Goal: Transaction & Acquisition: Purchase product/service

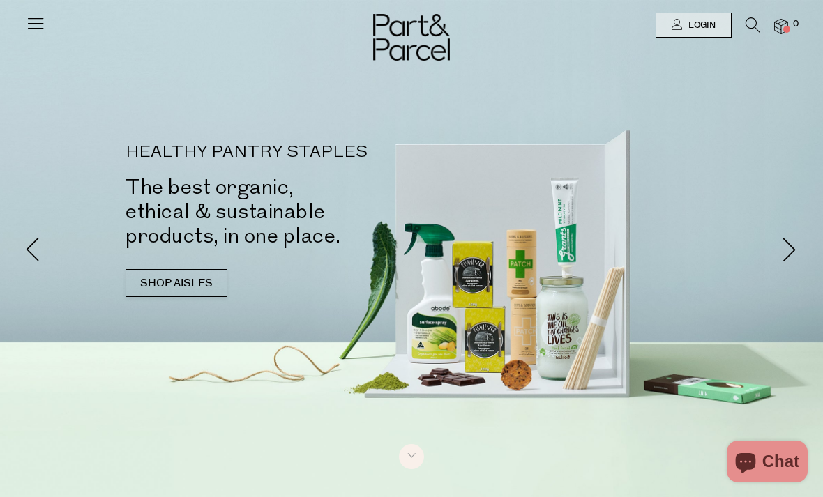
click at [759, 22] on icon at bounding box center [753, 24] width 15 height 15
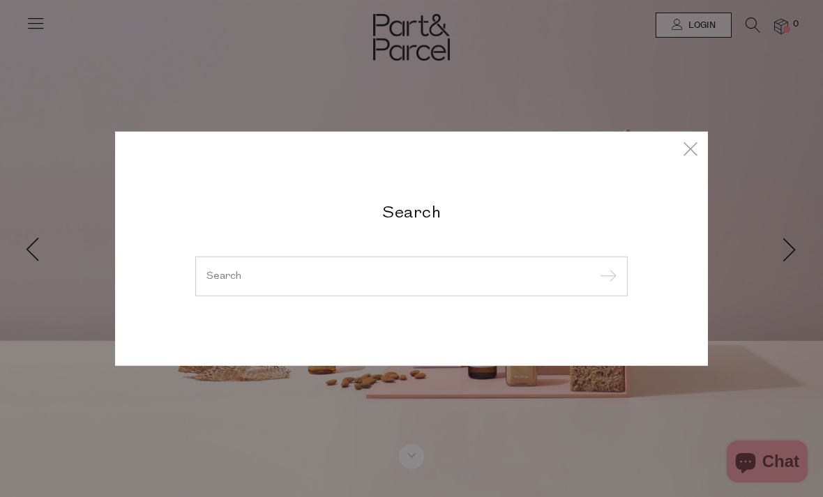
click at [684, 29] on div "Search" at bounding box center [411, 248] width 677 height 497
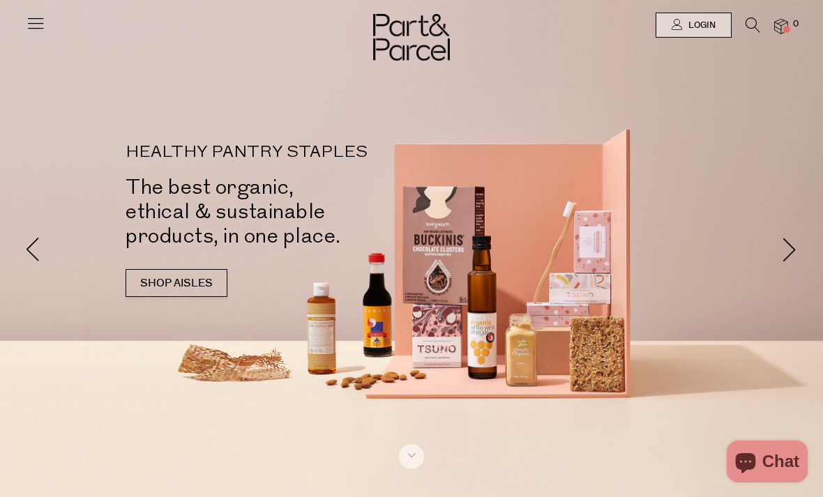
click at [716, 22] on link "Login" at bounding box center [694, 25] width 76 height 25
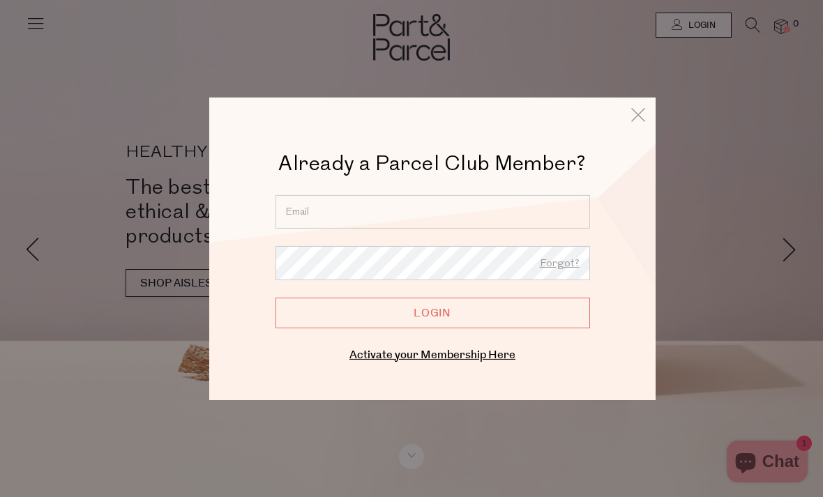
click at [401, 198] on input "email" at bounding box center [433, 211] width 315 height 33
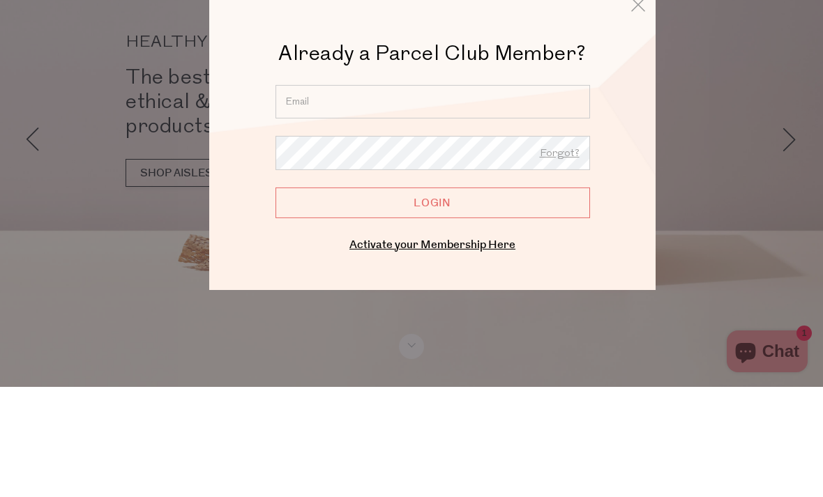
type input "maree.mcguire@bigpond.com"
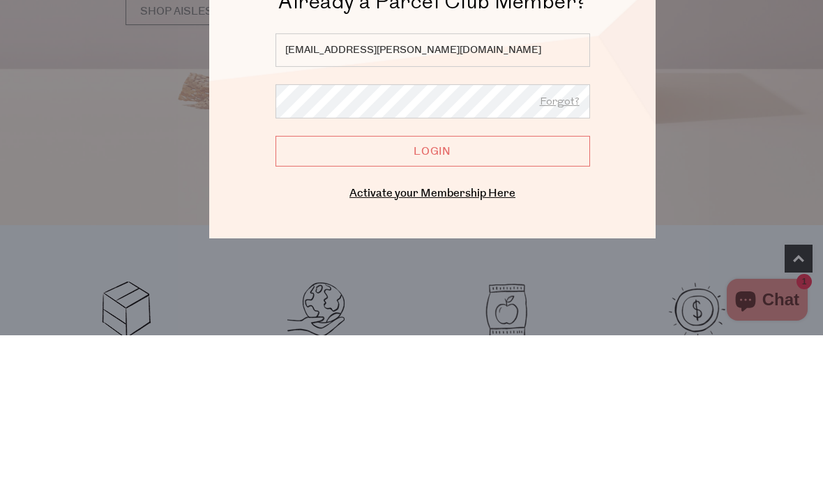
click at [522, 297] on input "Login" at bounding box center [433, 312] width 315 height 31
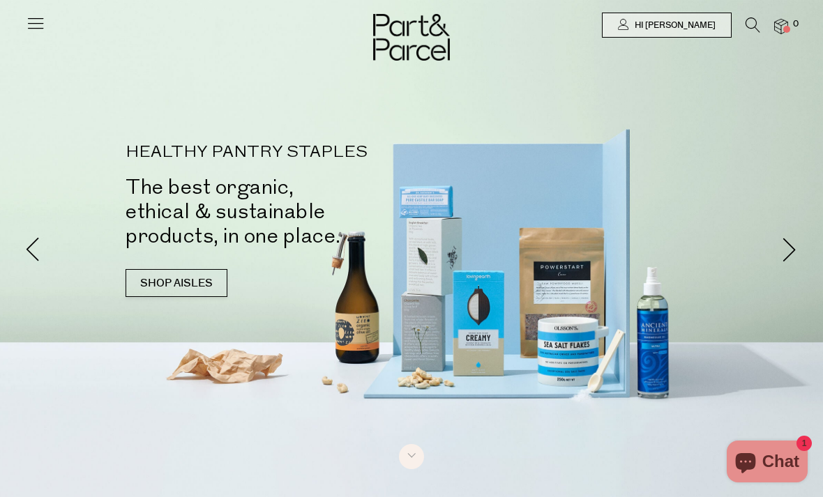
click at [781, 25] on img at bounding box center [781, 27] width 14 height 16
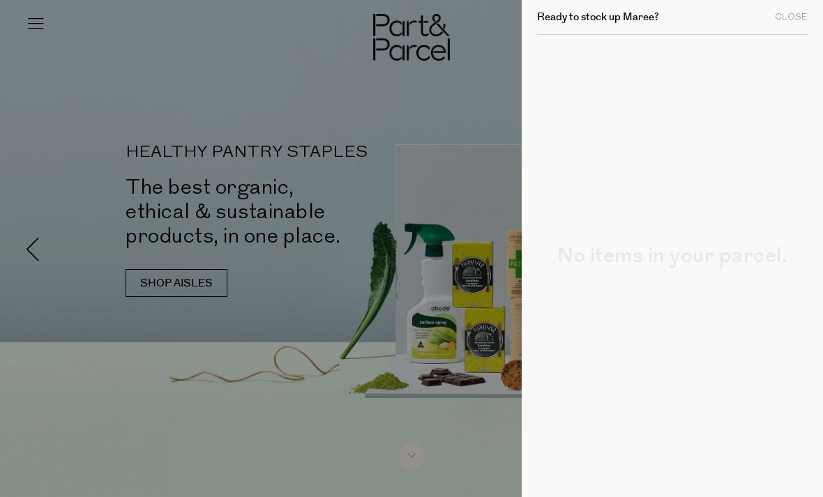
click at [796, 16] on div "Close" at bounding box center [791, 17] width 33 height 9
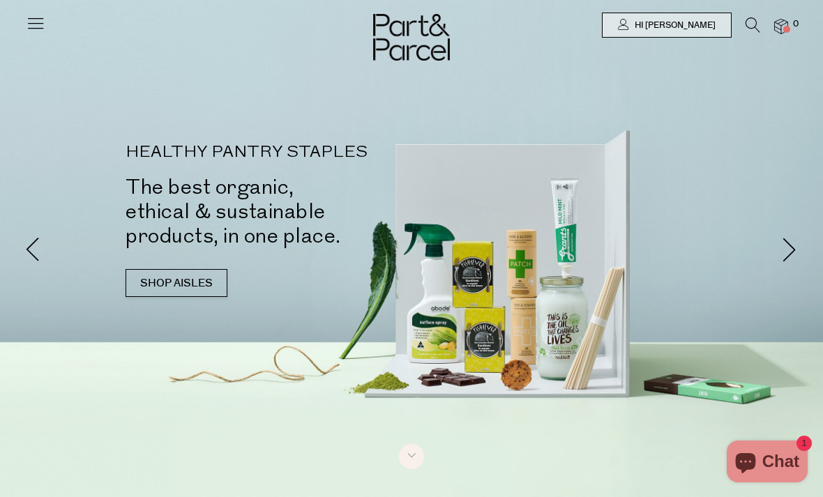
click at [33, 35] on link at bounding box center [36, 29] width 20 height 15
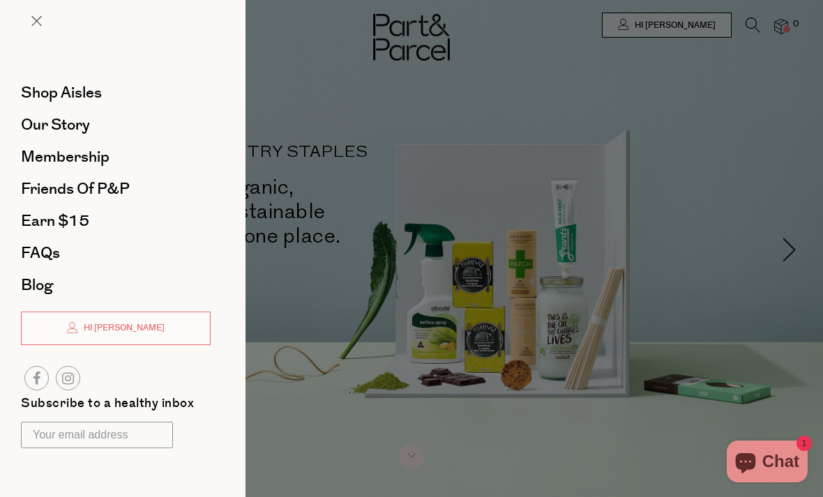
click at [516, 117] on div at bounding box center [411, 248] width 823 height 497
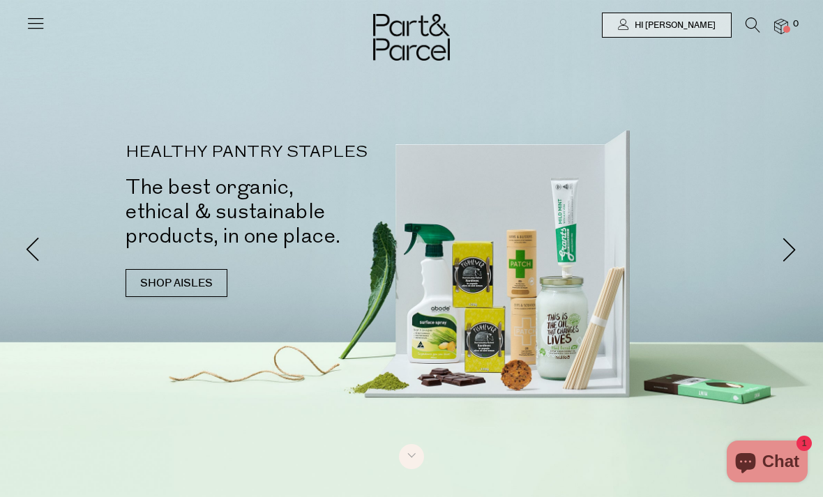
click at [816, 15] on div at bounding box center [411, 25] width 823 height 50
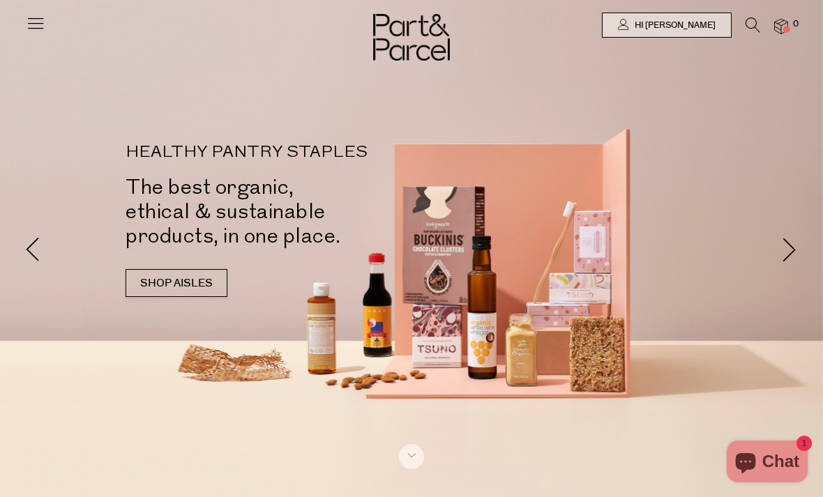
click at [692, 27] on span "Hi [PERSON_NAME]" at bounding box center [673, 26] width 84 height 12
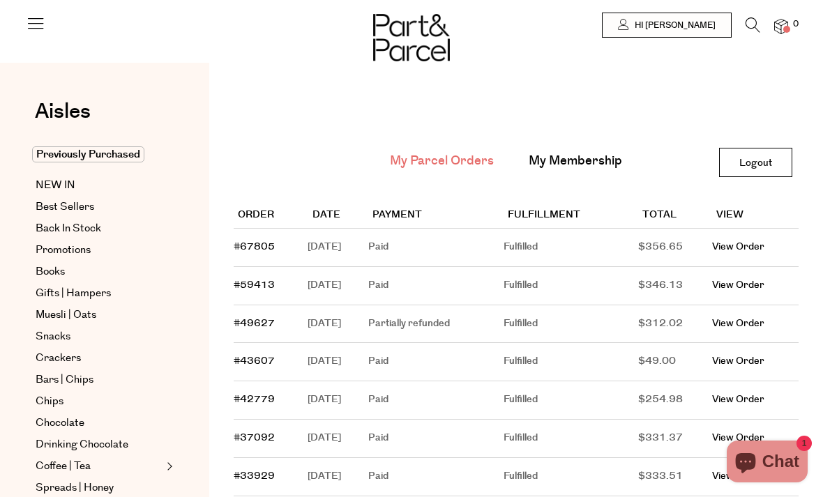
click at [765, 246] on link "View Order" at bounding box center [738, 247] width 52 height 14
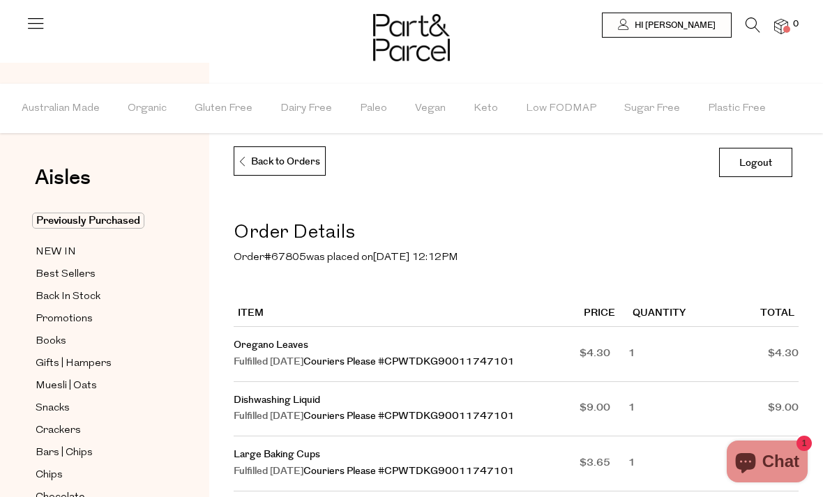
click at [57, 105] on span "Australian Made" at bounding box center [61, 108] width 78 height 49
click at [64, 254] on span "NEW IN" at bounding box center [56, 252] width 40 height 17
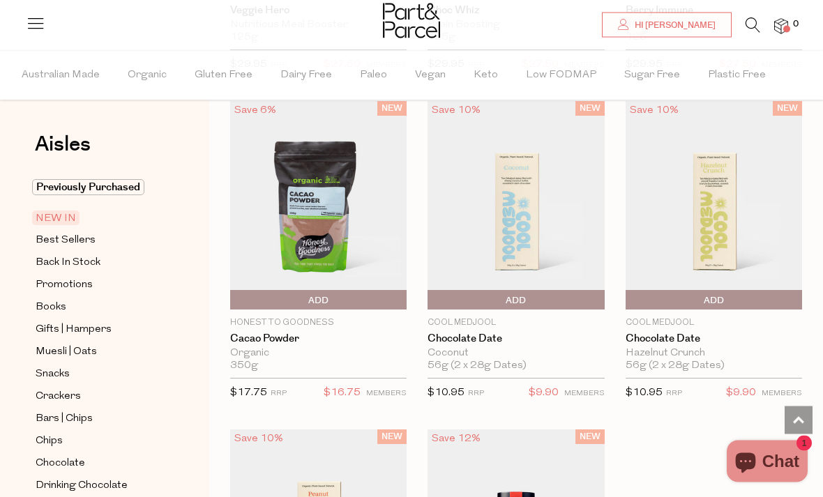
scroll to position [1091, 0]
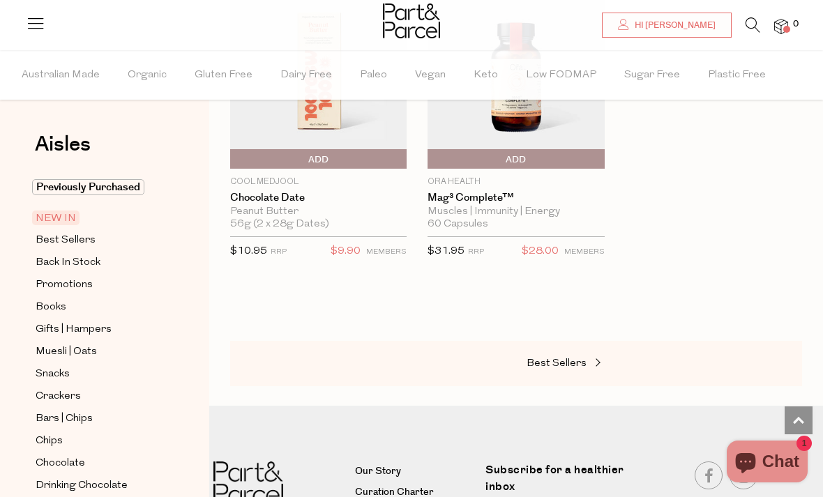
click at [555, 367] on link "Best Sellers" at bounding box center [597, 364] width 140 height 18
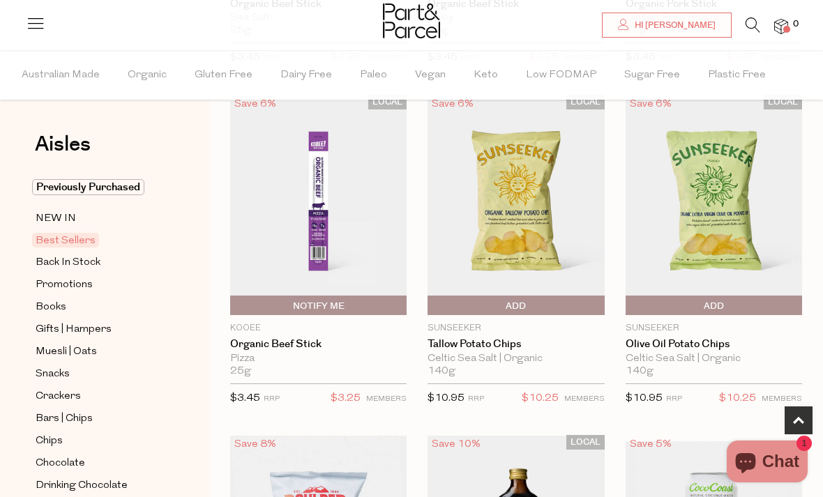
scroll to position [417, 0]
click at [729, 299] on span "Add To Parcel" at bounding box center [714, 305] width 170 height 21
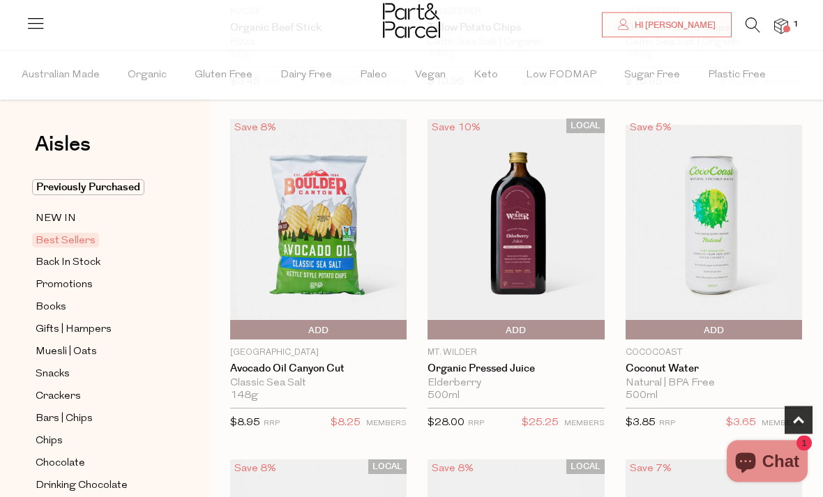
scroll to position [733, 0]
click at [540, 326] on span "Add To Parcel" at bounding box center [516, 330] width 170 height 21
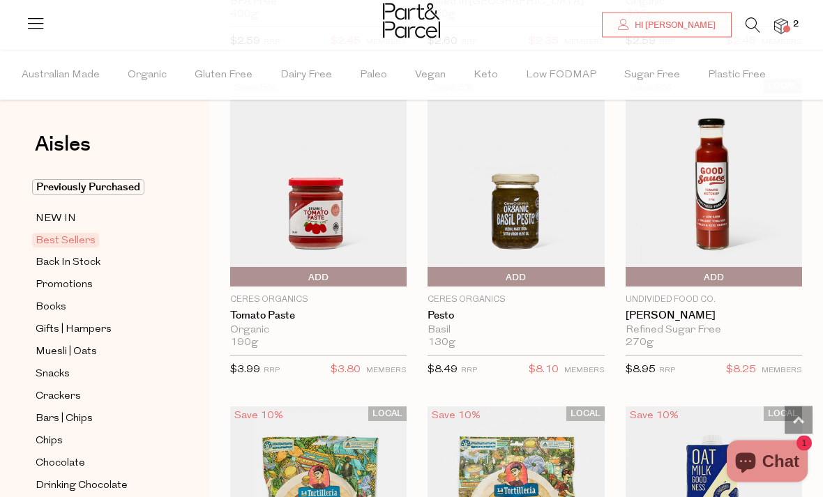
scroll to position [2760, 0]
click at [744, 274] on span "Add To Parcel" at bounding box center [714, 277] width 170 height 21
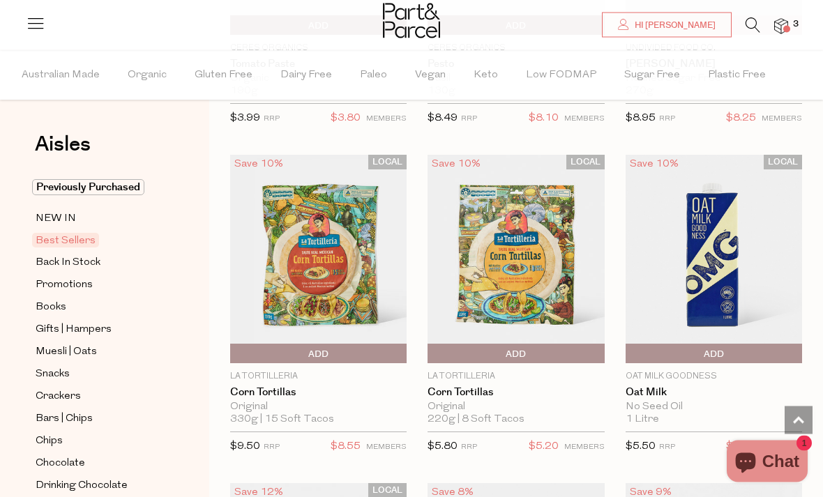
scroll to position [3011, 0]
click at [234, 349] on span "Add To Parcel" at bounding box center [234, 354] width 0 height 21
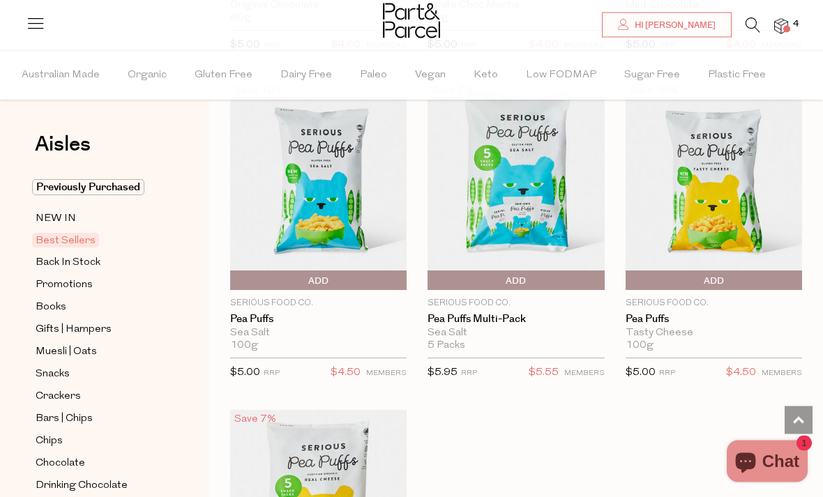
scroll to position [4071, 0]
click at [530, 276] on span "Add To Parcel" at bounding box center [516, 281] width 170 height 21
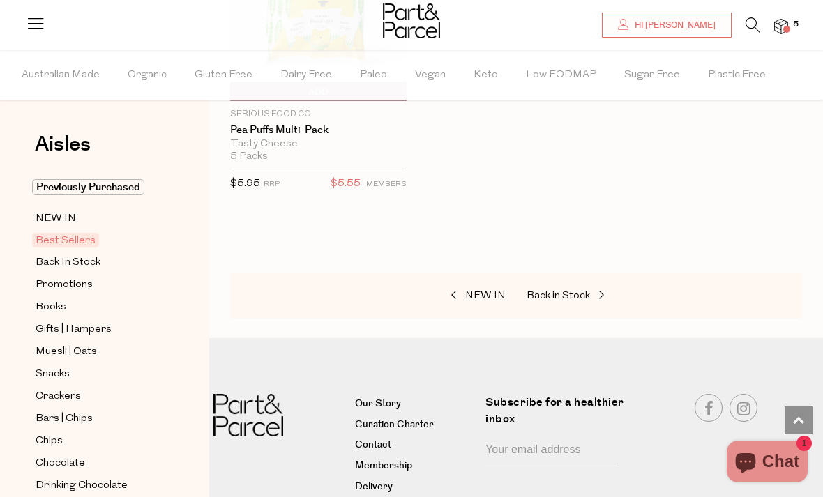
click at [585, 291] on span "Back in Stock" at bounding box center [558, 296] width 63 height 10
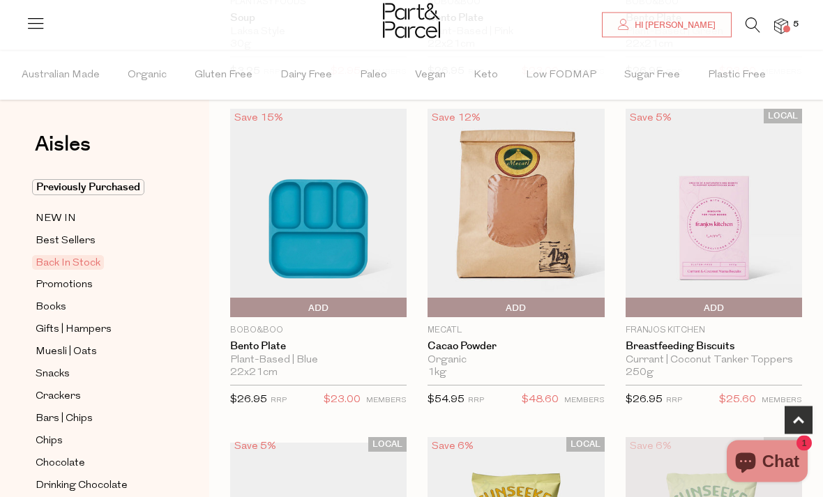
scroll to position [403, 0]
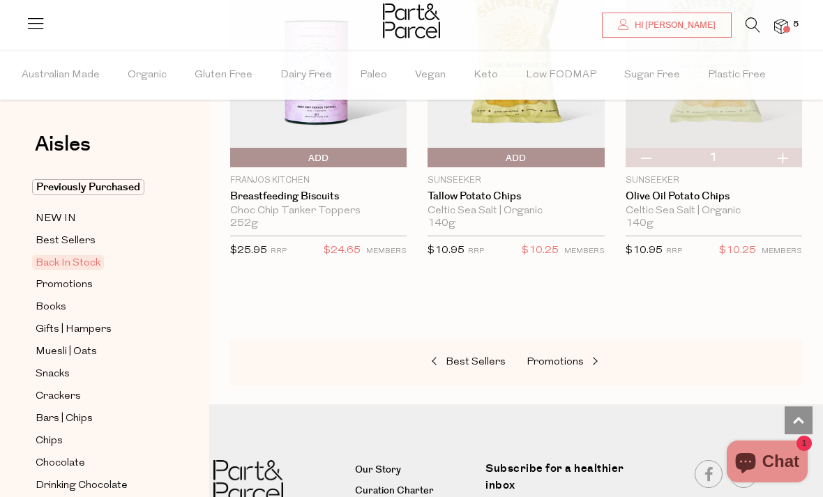
click at [569, 363] on span "Promotions" at bounding box center [555, 362] width 57 height 10
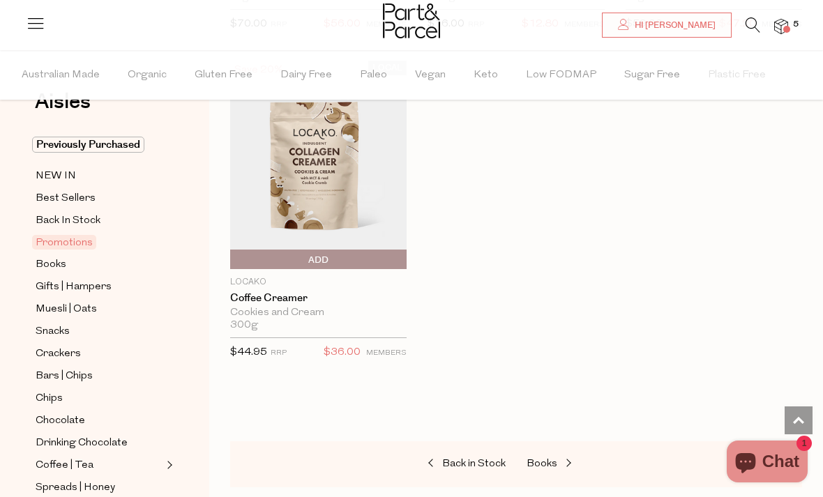
scroll to position [43, 0]
click at [50, 332] on span "Snacks" at bounding box center [53, 331] width 34 height 17
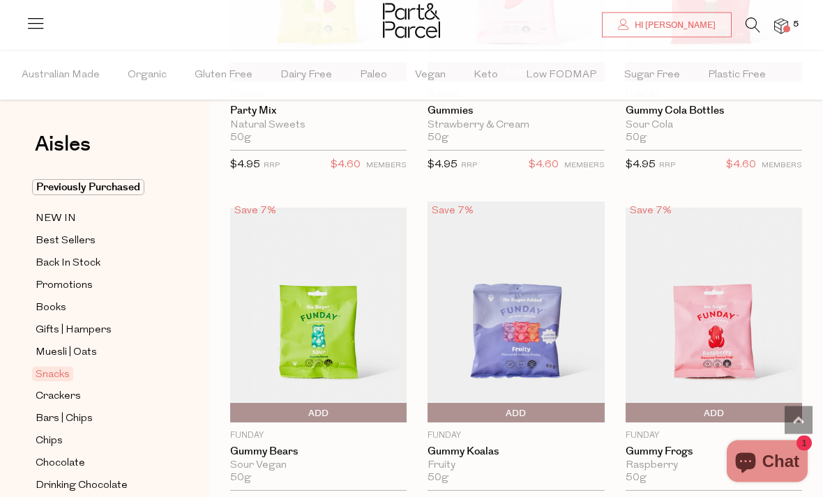
scroll to position [1648, 0]
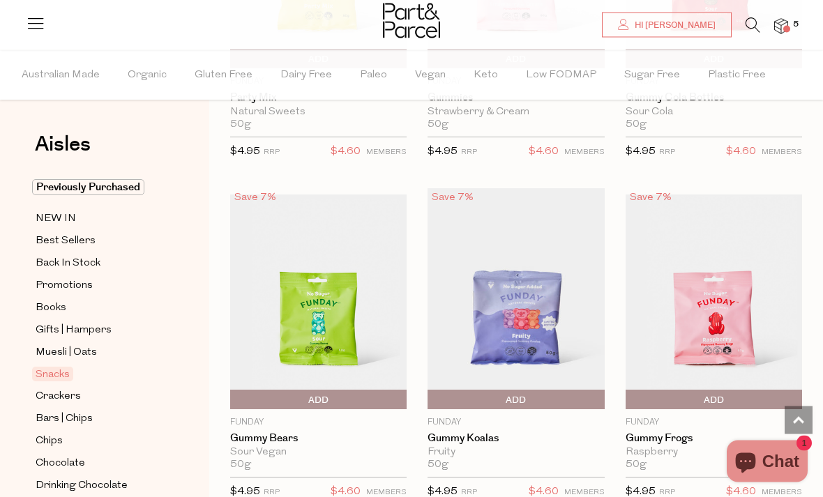
click at [234, 392] on span "Add To Parcel" at bounding box center [234, 401] width 0 height 21
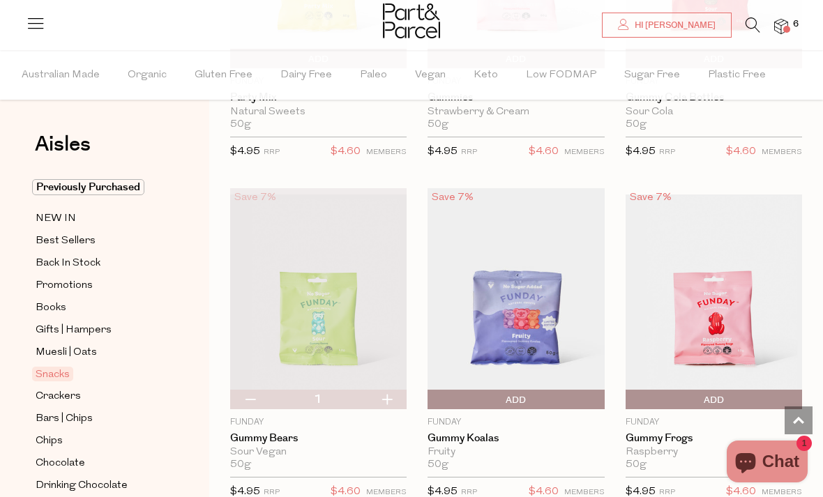
click at [391, 393] on button "button" at bounding box center [387, 400] width 40 height 20
type input "2"
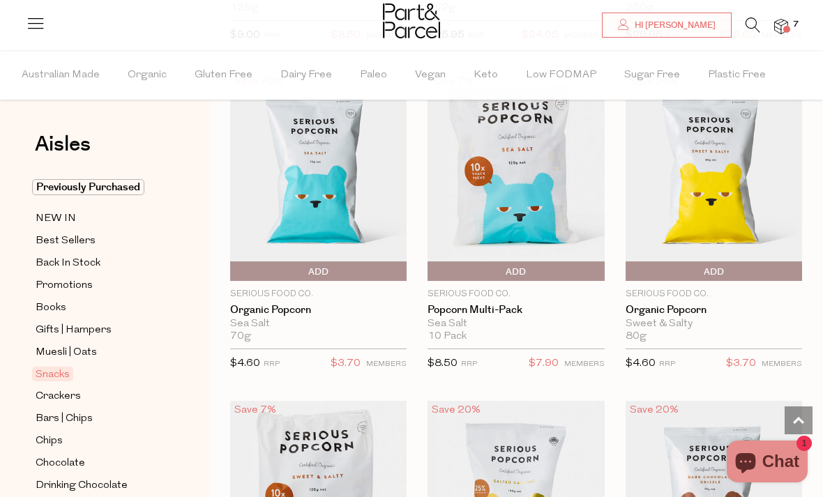
scroll to position [4405, 0]
click at [543, 270] on span "Add To Parcel" at bounding box center [516, 272] width 170 height 21
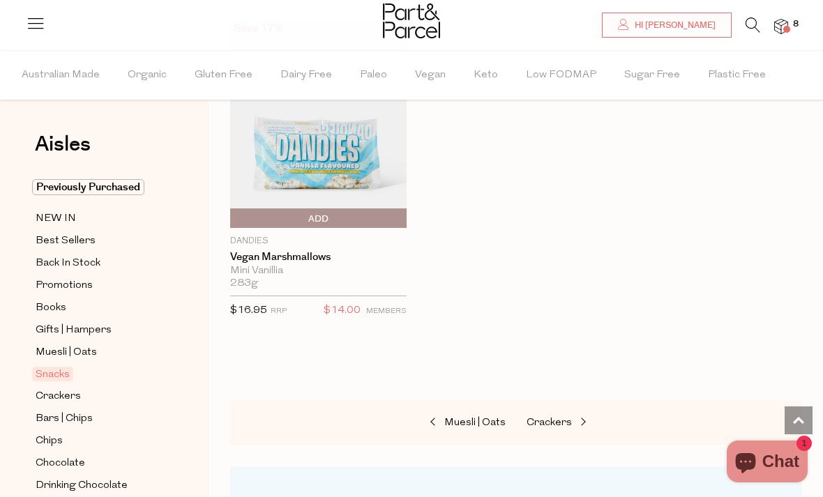
scroll to position [7426, 0]
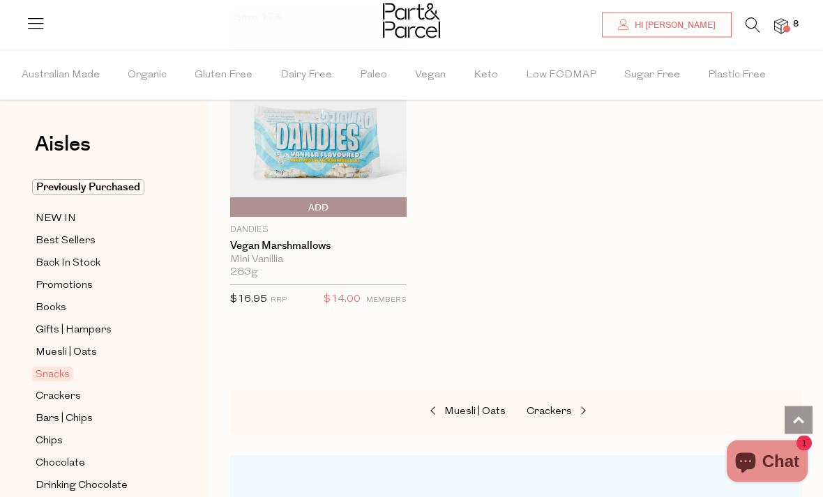
click at [73, 421] on span "Bars | Chips" at bounding box center [64, 419] width 57 height 17
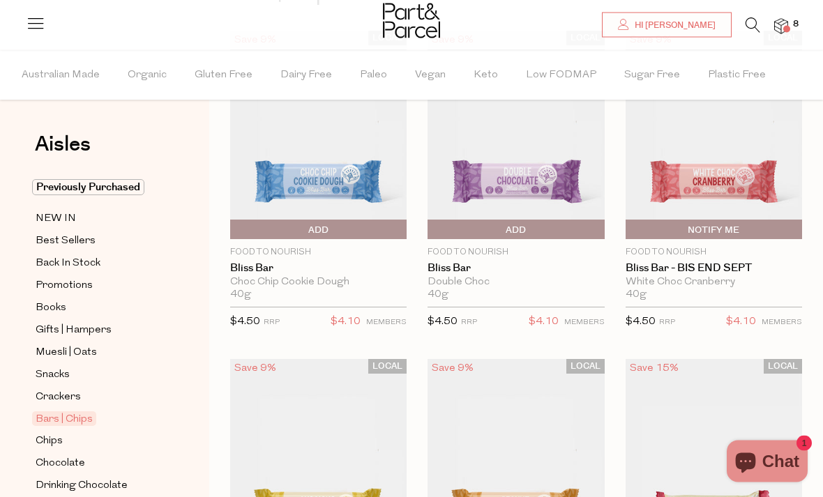
scroll to position [151, 0]
click at [348, 171] on img at bounding box center [318, 135] width 177 height 209
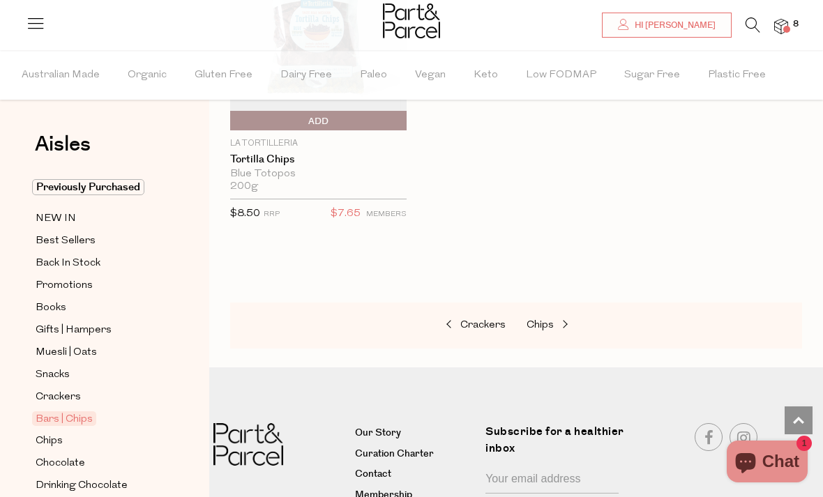
scroll to position [7940, 0]
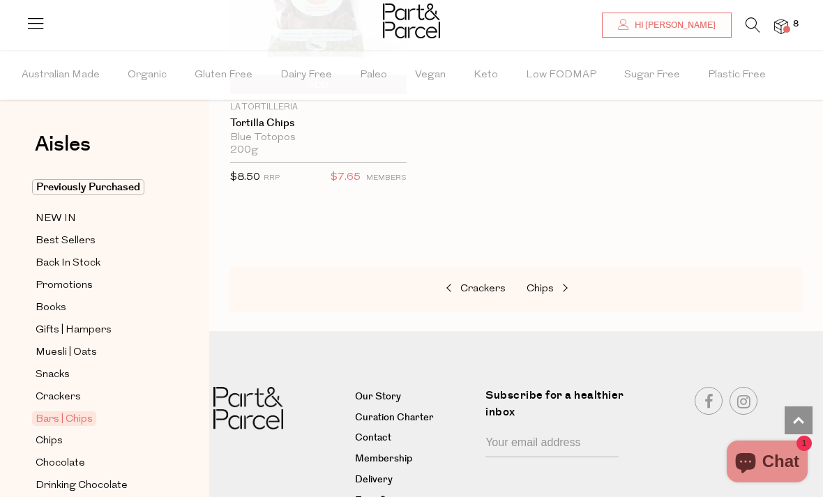
click at [544, 284] on span "Chips" at bounding box center [540, 289] width 27 height 10
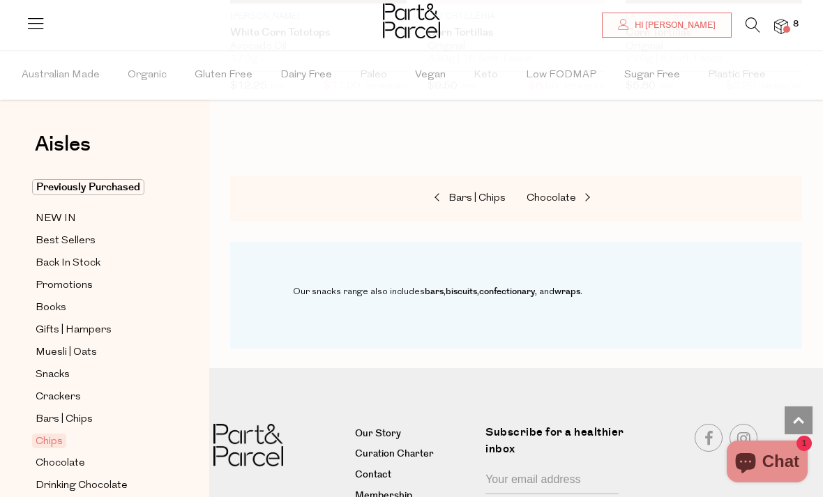
scroll to position [2072, 0]
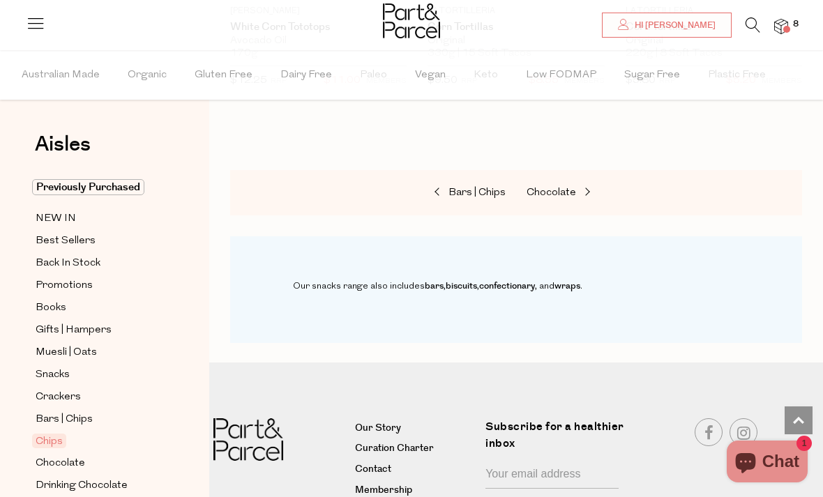
click at [552, 191] on span "Chocolate" at bounding box center [552, 193] width 50 height 10
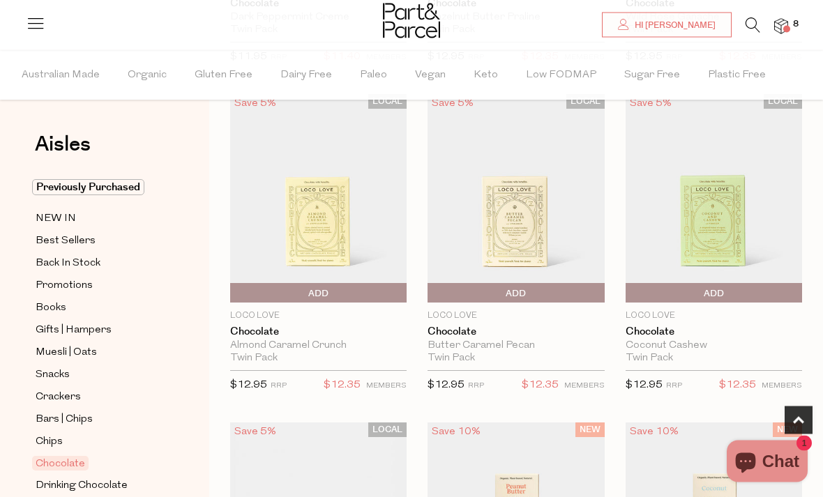
scroll to position [744, 0]
click at [629, 290] on span "Add To Parcel" at bounding box center [629, 294] width 0 height 21
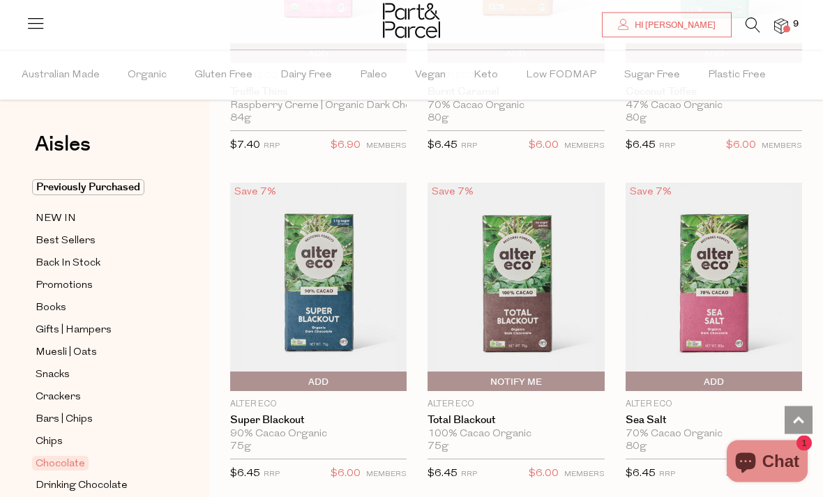
scroll to position [1996, 0]
click at [333, 320] on img at bounding box center [318, 287] width 177 height 209
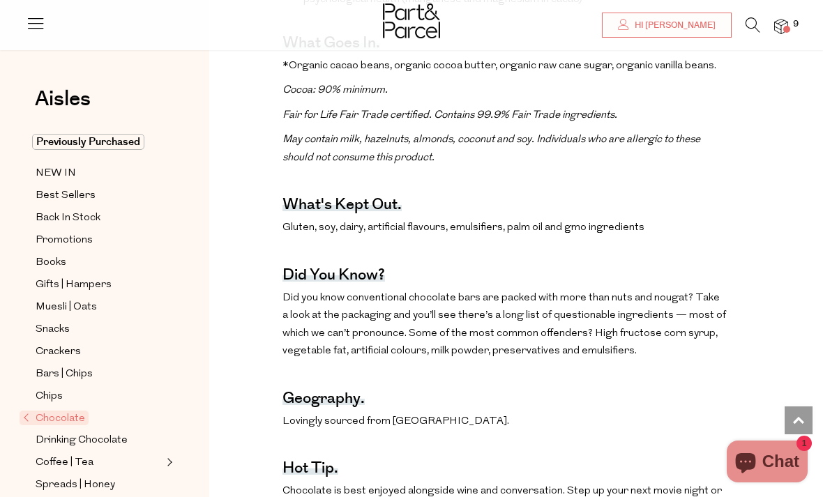
scroll to position [761, 0]
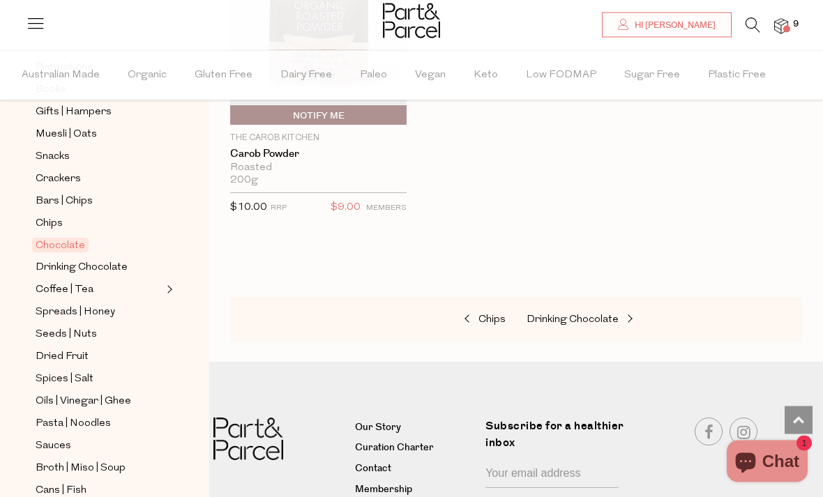
scroll to position [218, 0]
click at [89, 307] on span "Spreads | Honey" at bounding box center [76, 313] width 80 height 17
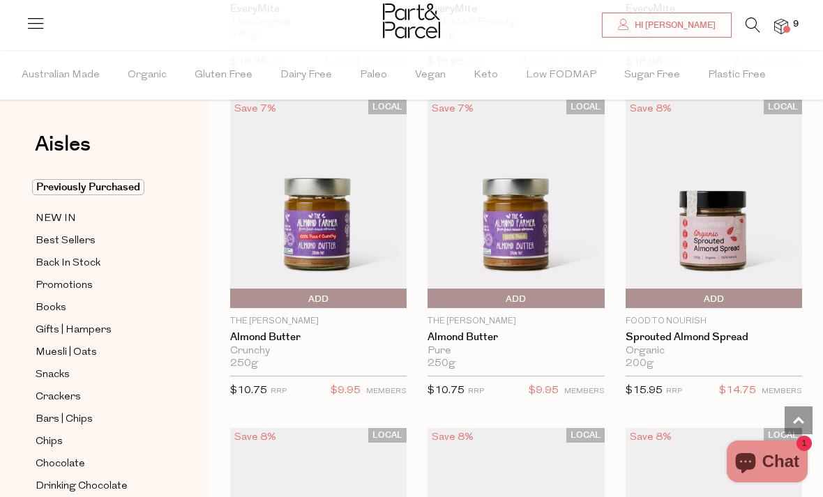
scroll to position [3045, 0]
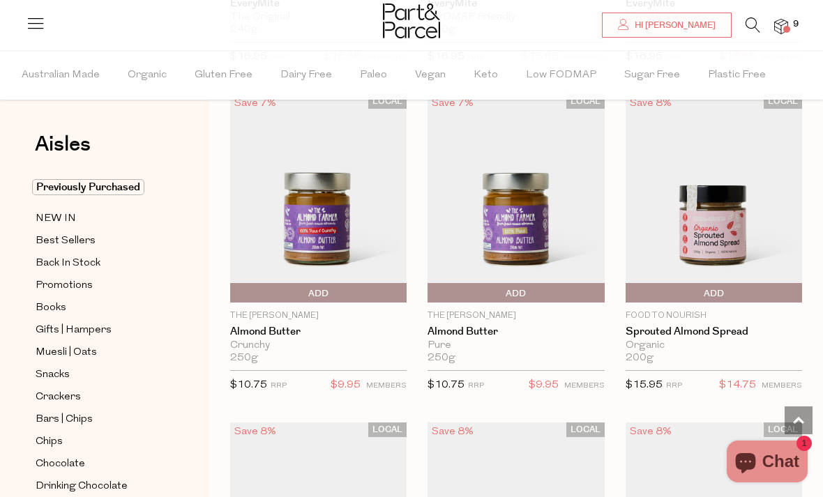
click at [569, 288] on span "Add To Parcel" at bounding box center [516, 293] width 170 height 21
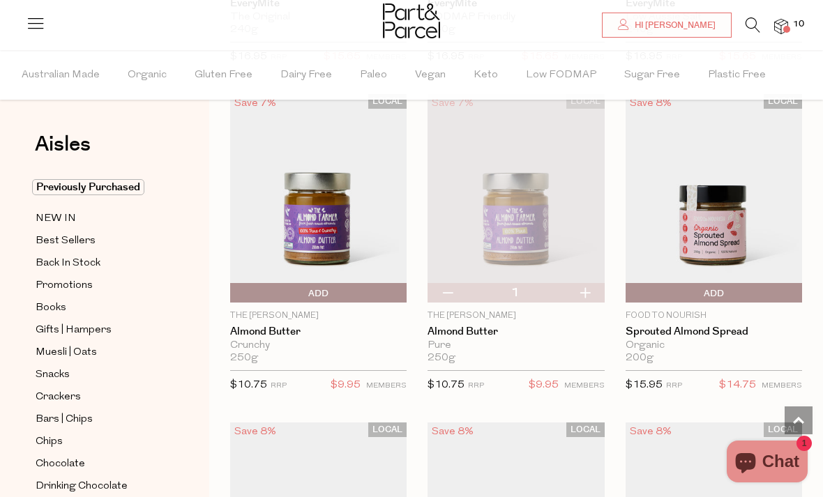
click at [585, 284] on button "button" at bounding box center [585, 293] width 40 height 20
type input "2"
click at [585, 287] on button "button" at bounding box center [585, 293] width 40 height 20
type input "3"
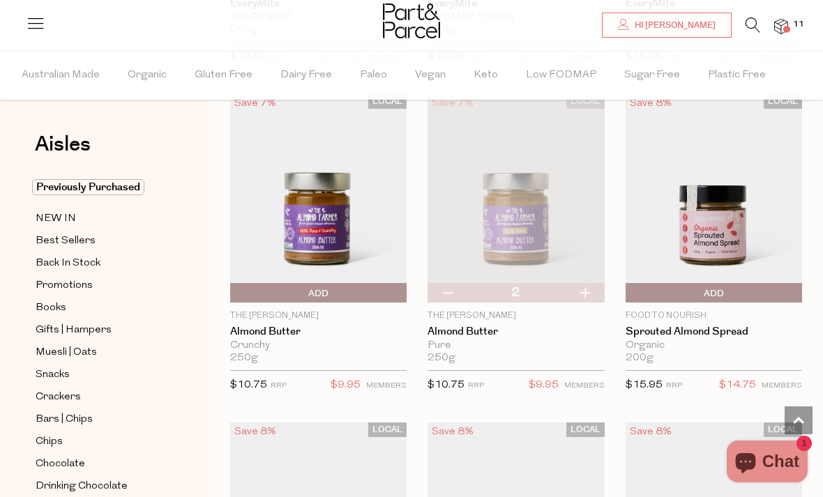
type input "3"
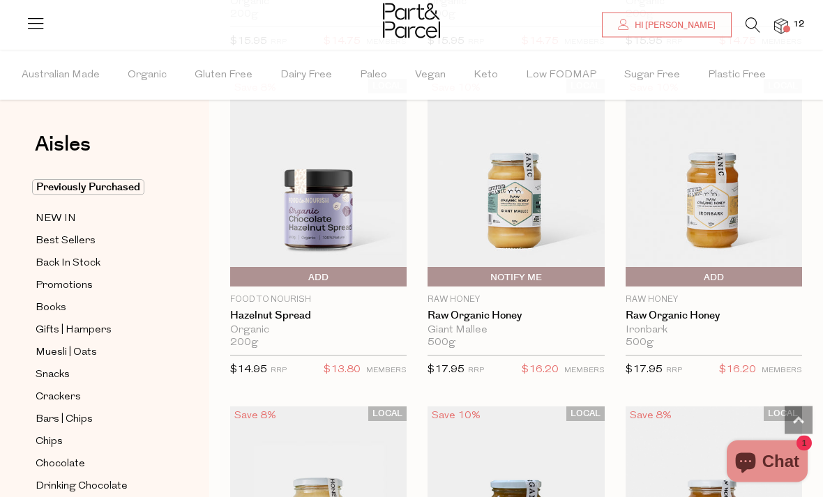
scroll to position [3718, 0]
click at [788, 274] on span "Add To Parcel" at bounding box center [714, 277] width 170 height 21
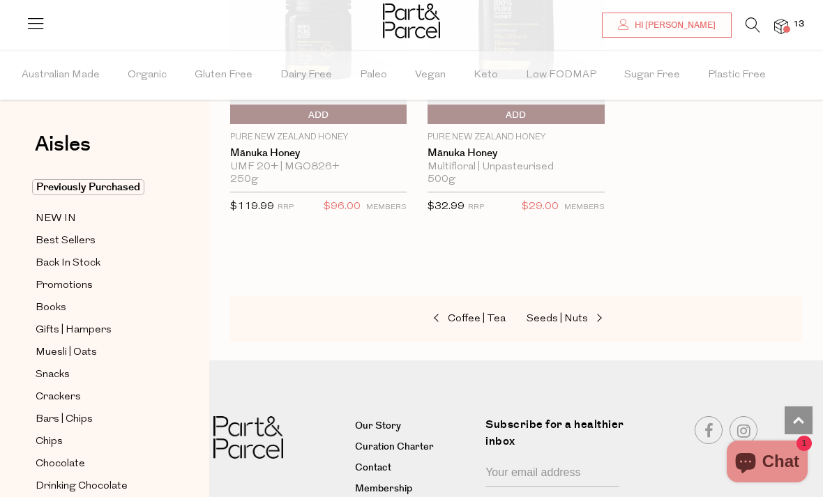
scroll to position [5230, 0]
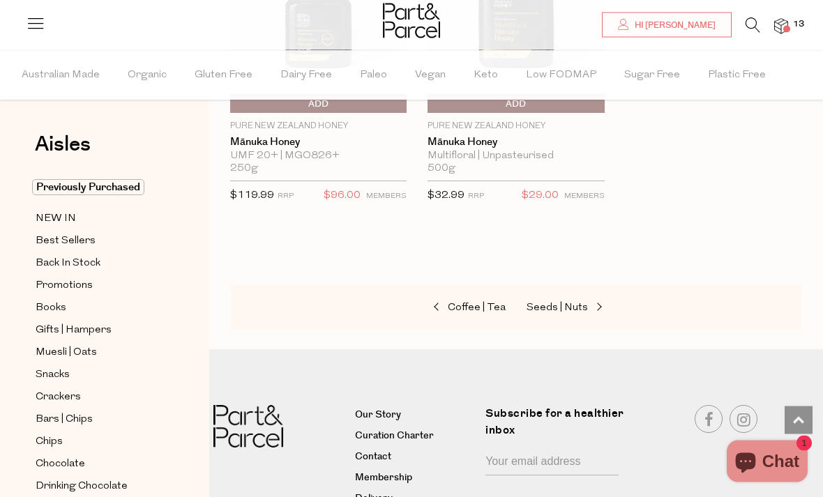
click at [581, 304] on span "Seeds | Nuts" at bounding box center [557, 309] width 61 height 10
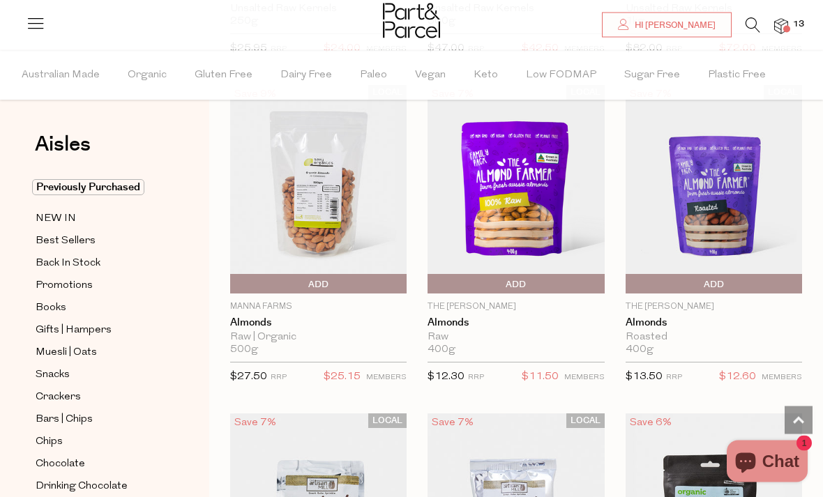
scroll to position [2068, 0]
click at [785, 274] on span "Add To Parcel" at bounding box center [714, 284] width 170 height 21
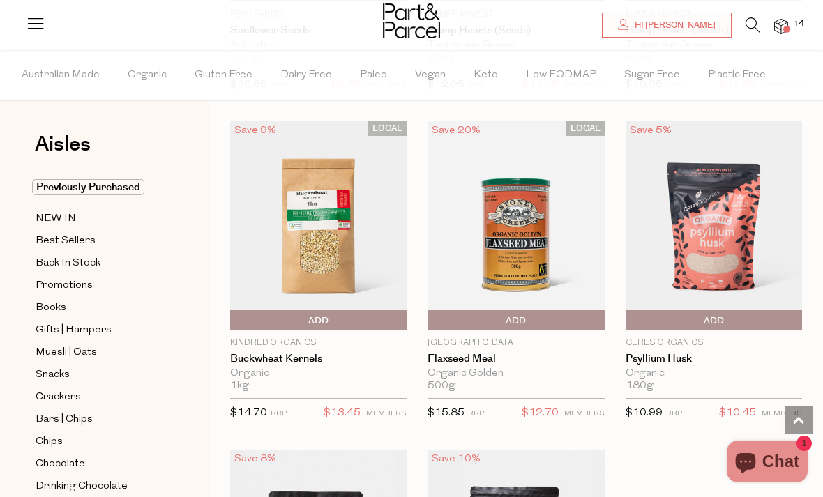
scroll to position [4659, 0]
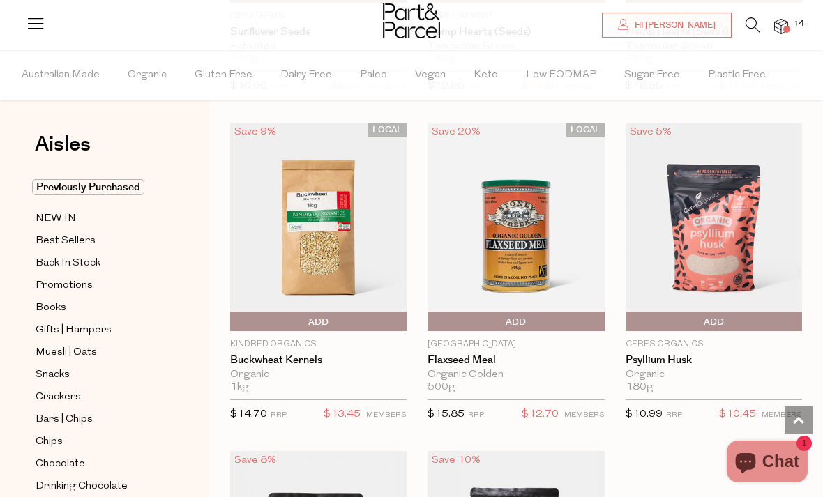
click at [738, 312] on span "Add To Parcel" at bounding box center [714, 322] width 170 height 21
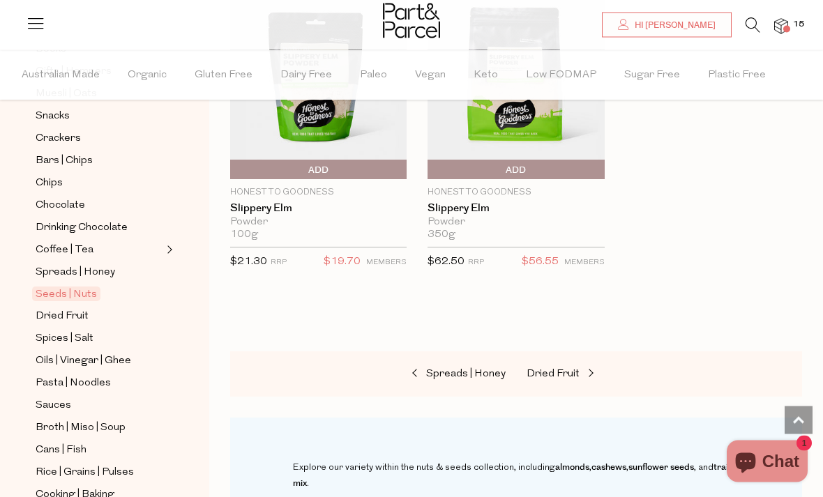
scroll to position [285, 0]
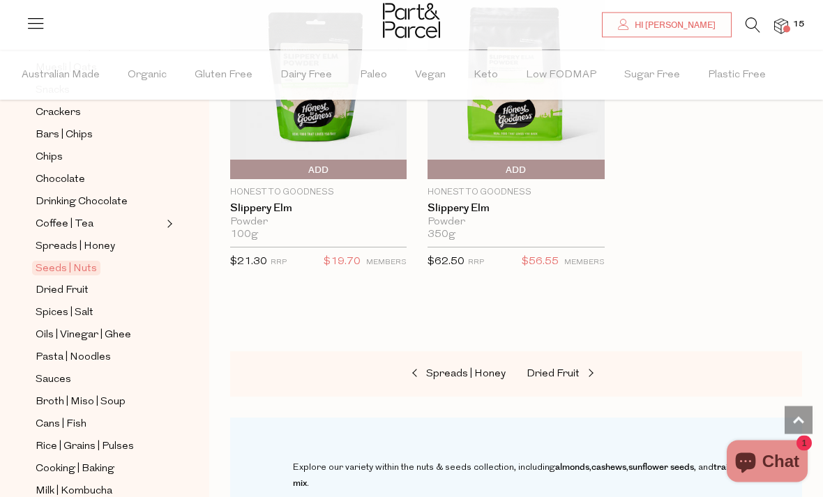
click at [68, 287] on span "Dried Fruit" at bounding box center [62, 291] width 53 height 17
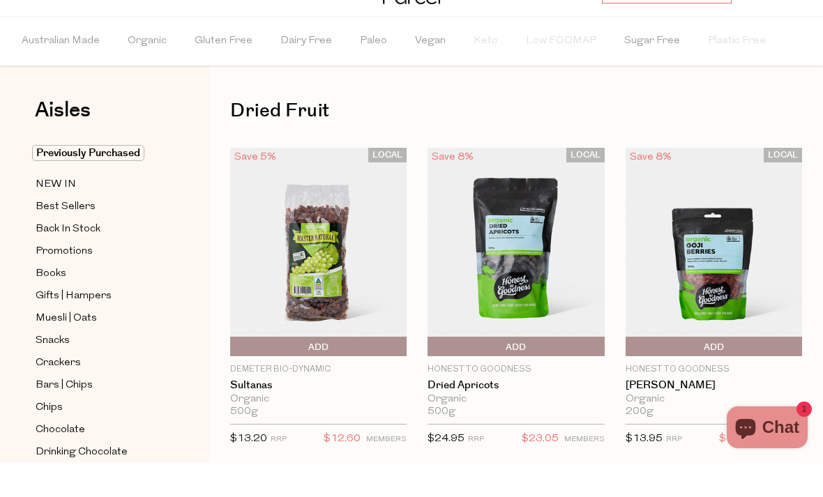
scroll to position [34, 0]
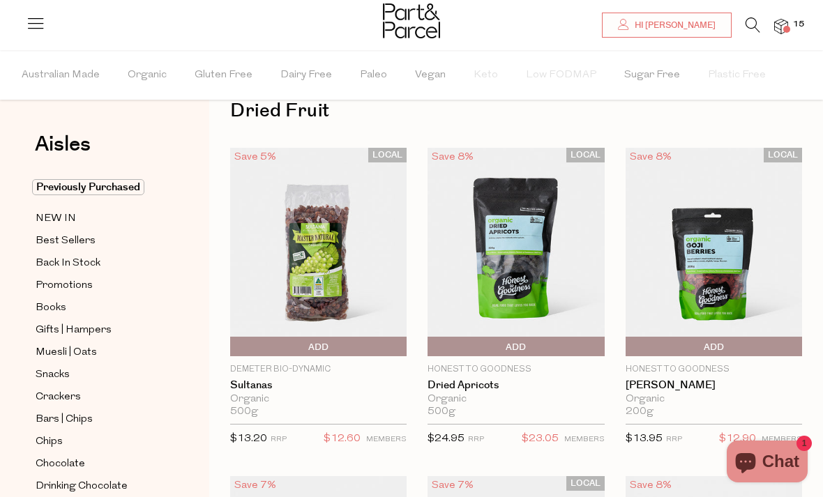
click at [377, 341] on span "Add To Parcel" at bounding box center [319, 347] width 170 height 21
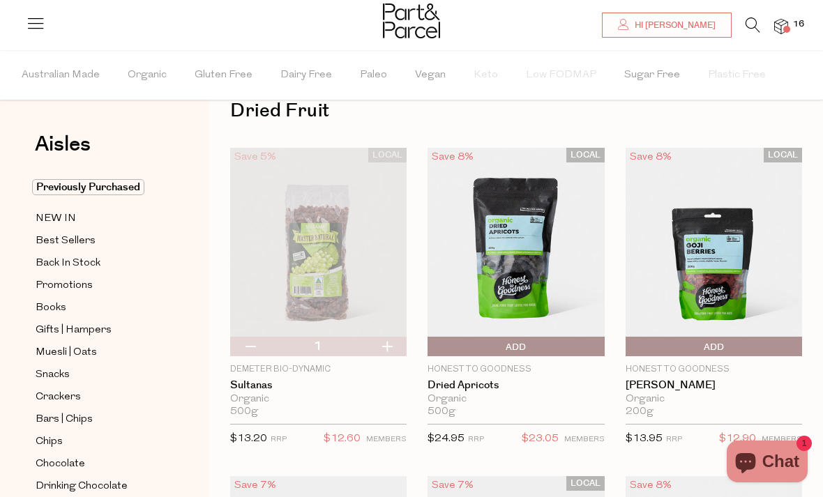
click at [391, 347] on button "button" at bounding box center [387, 347] width 40 height 20
type input "2"
click at [391, 336] on img at bounding box center [318, 252] width 177 height 209
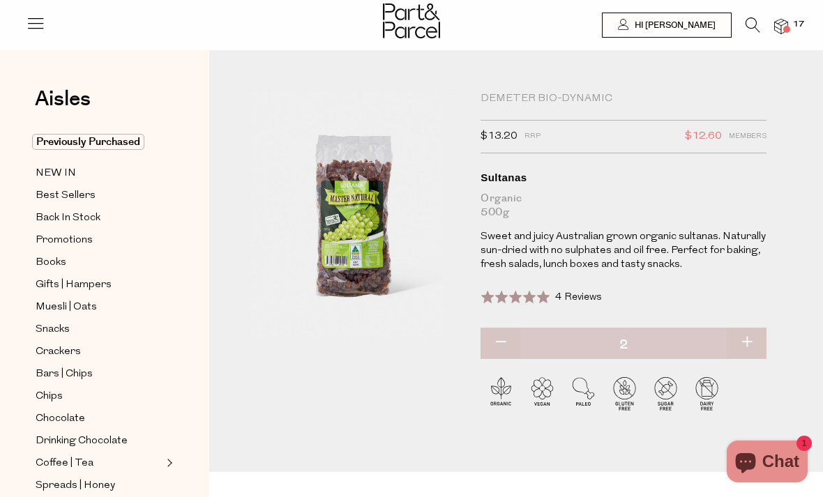
click at [746, 336] on button "button" at bounding box center [747, 343] width 40 height 31
type input "3"
click at [758, 344] on button "button" at bounding box center [747, 343] width 40 height 31
type input "4"
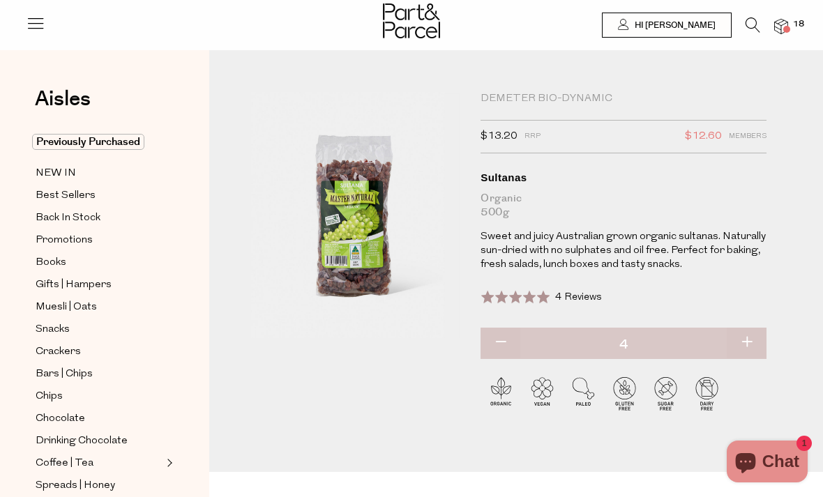
type input "4"
